Goal: Task Accomplishment & Management: Use online tool/utility

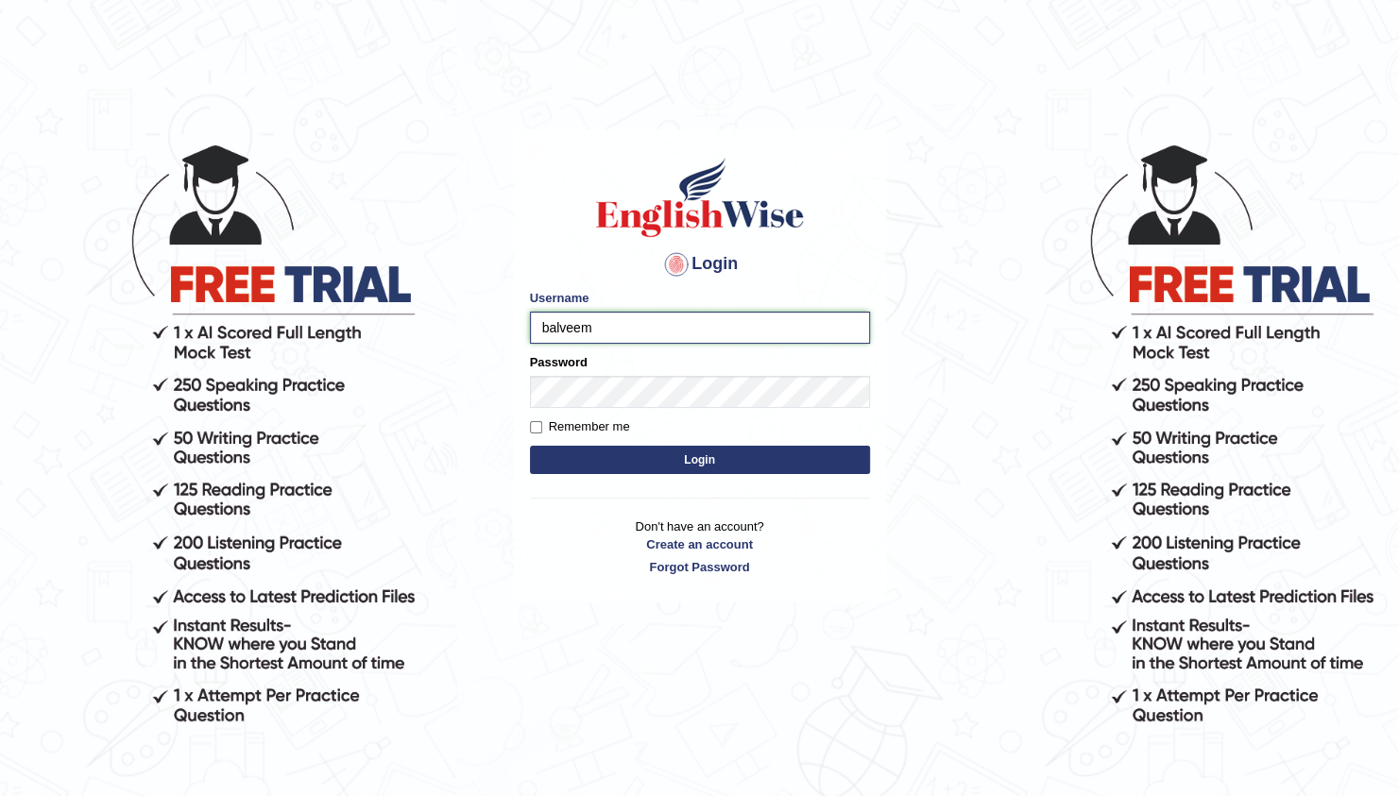
click at [597, 336] on input "balveem" at bounding box center [700, 328] width 340 height 32
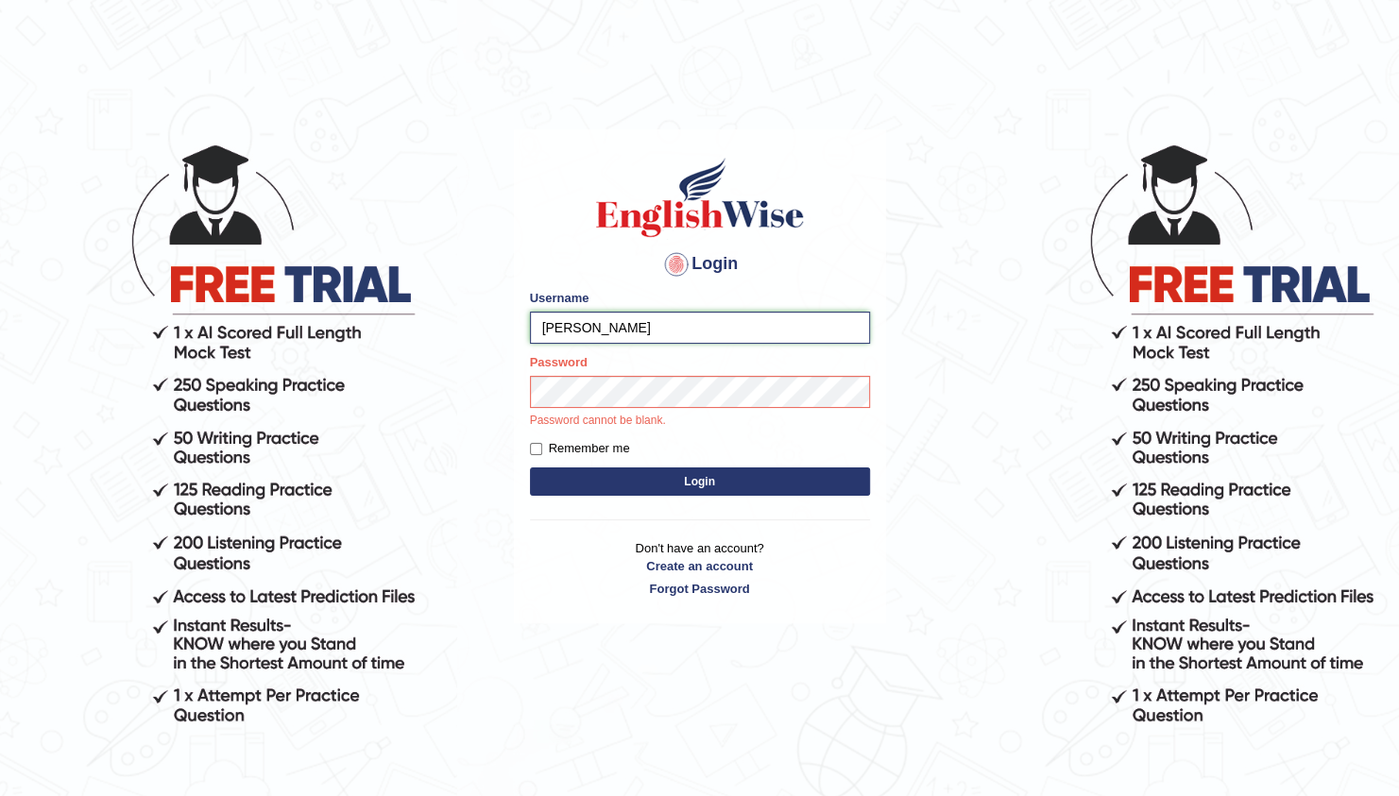
type input "balveen"
click at [530, 468] on button "Login" at bounding box center [700, 482] width 340 height 28
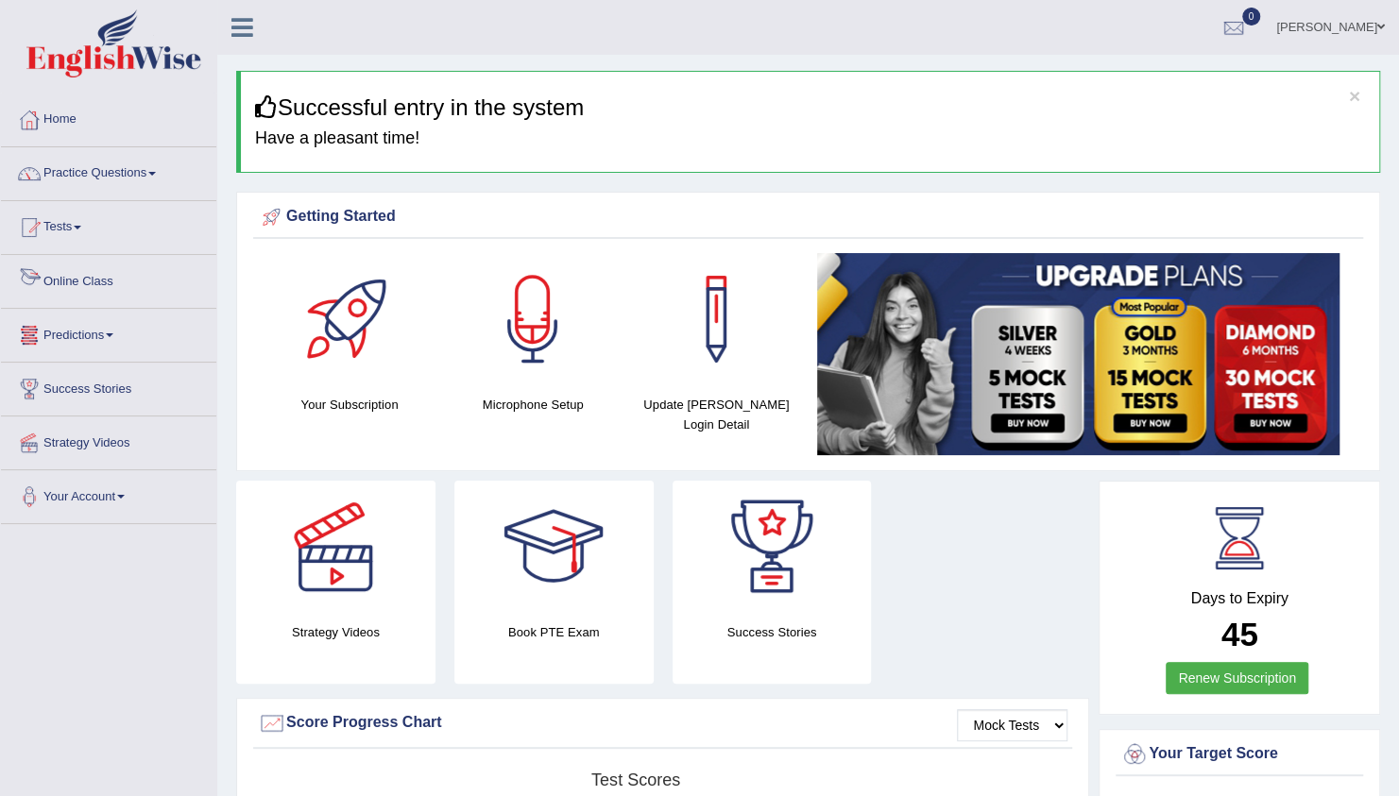
click at [96, 283] on link "Online Class" at bounding box center [108, 278] width 215 height 47
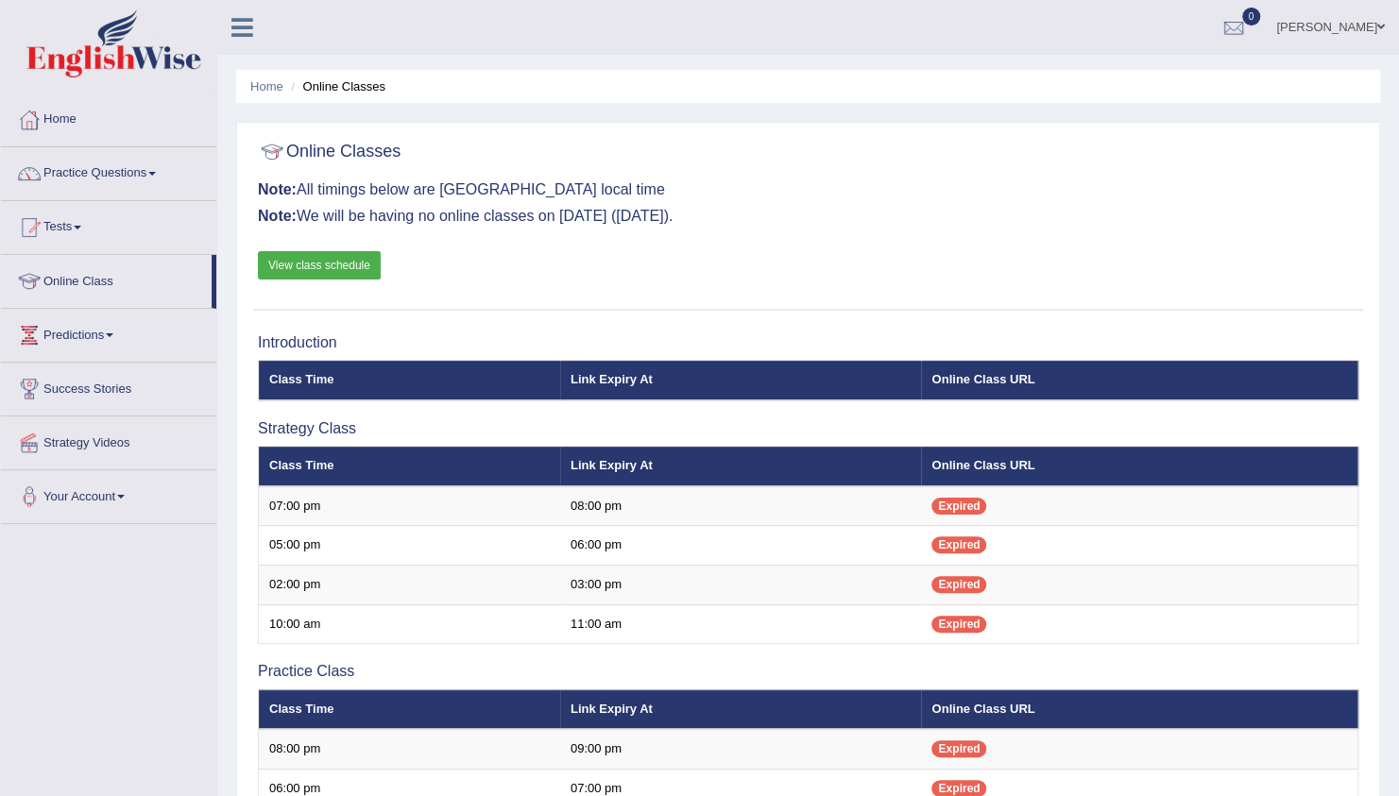
click at [575, 421] on h3 "Strategy Class" at bounding box center [808, 428] width 1101 height 17
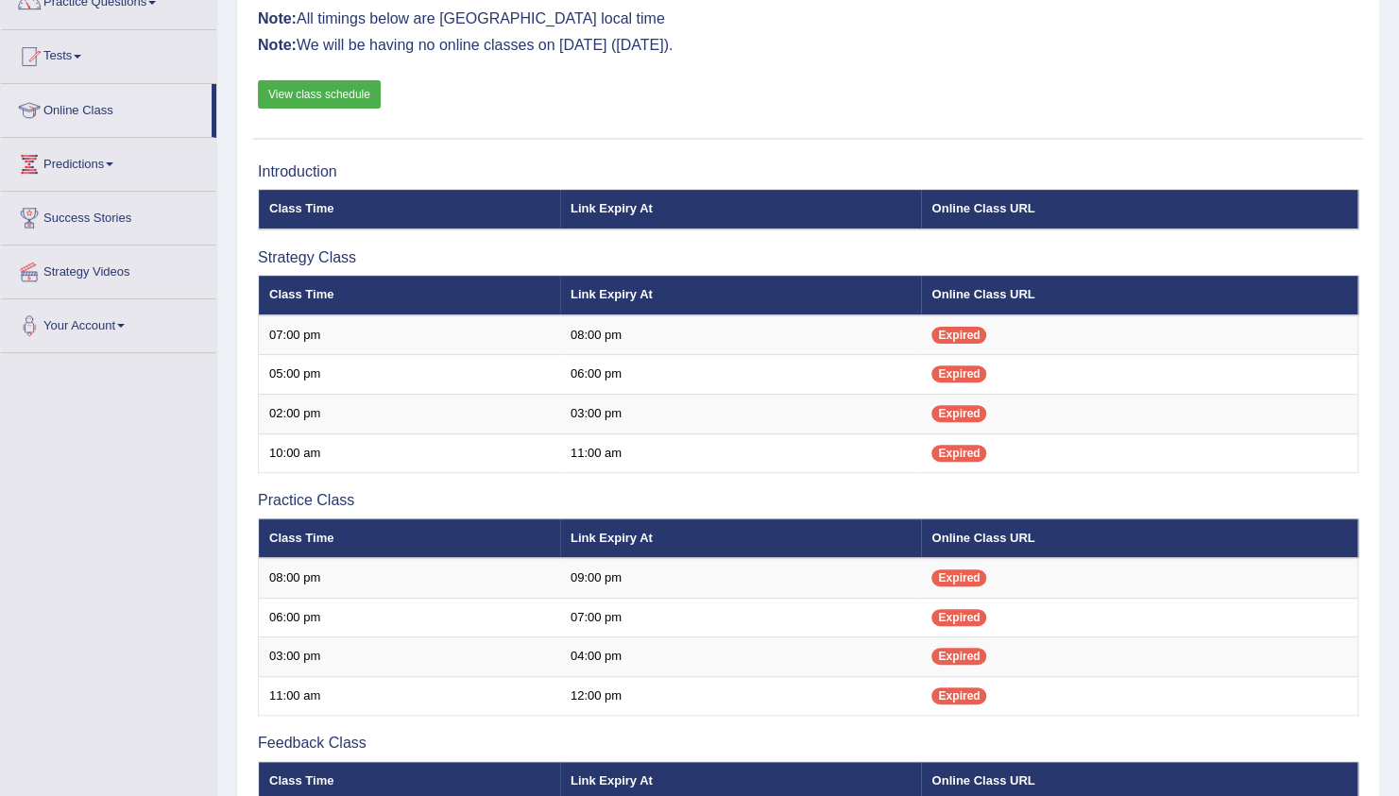
scroll to position [176, 0]
